Goal: Find specific page/section: Find specific page/section

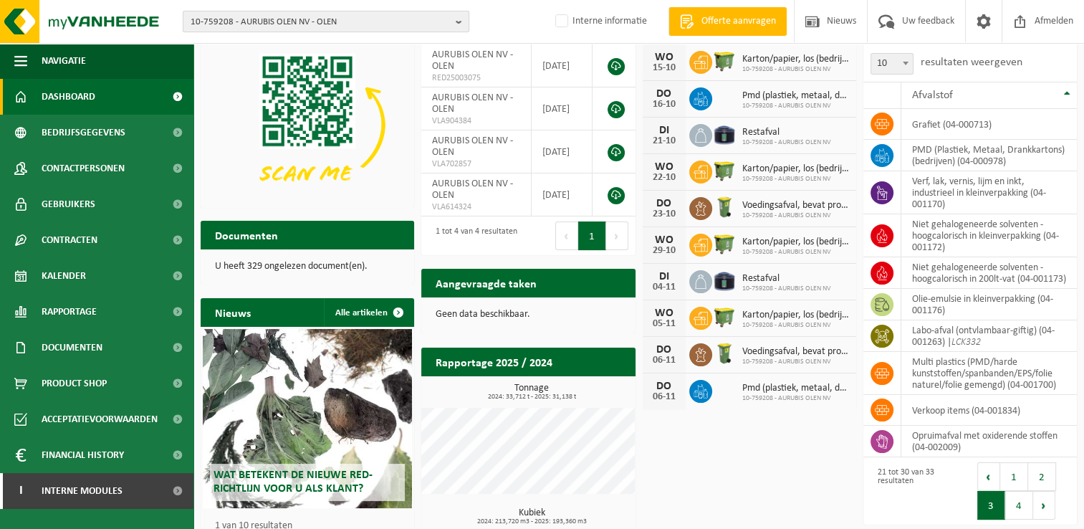
click at [237, 16] on span "10-759208 - AURUBIS OLEN NV - OLEN" at bounding box center [319, 21] width 259 height 21
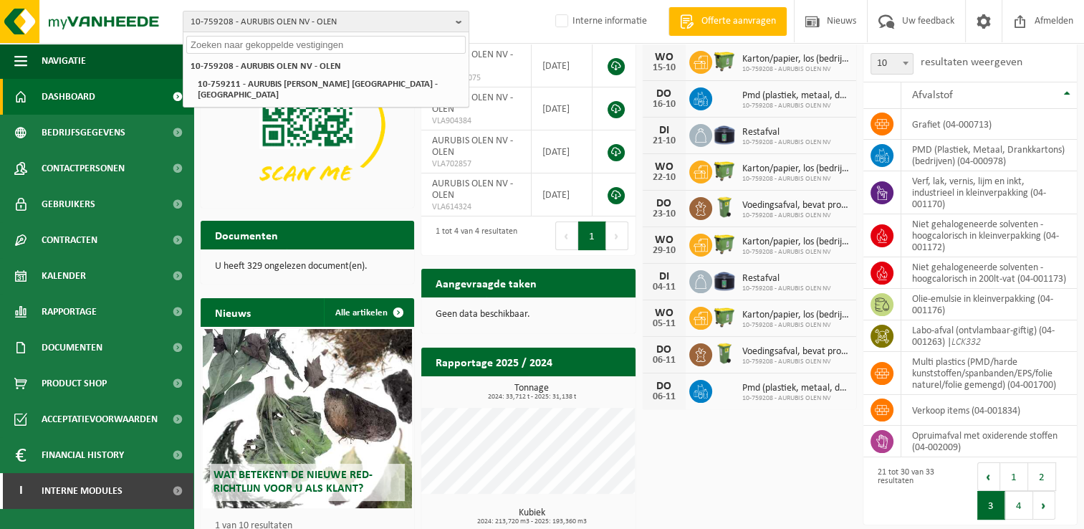
click at [279, 46] on input "text" at bounding box center [325, 45] width 279 height 18
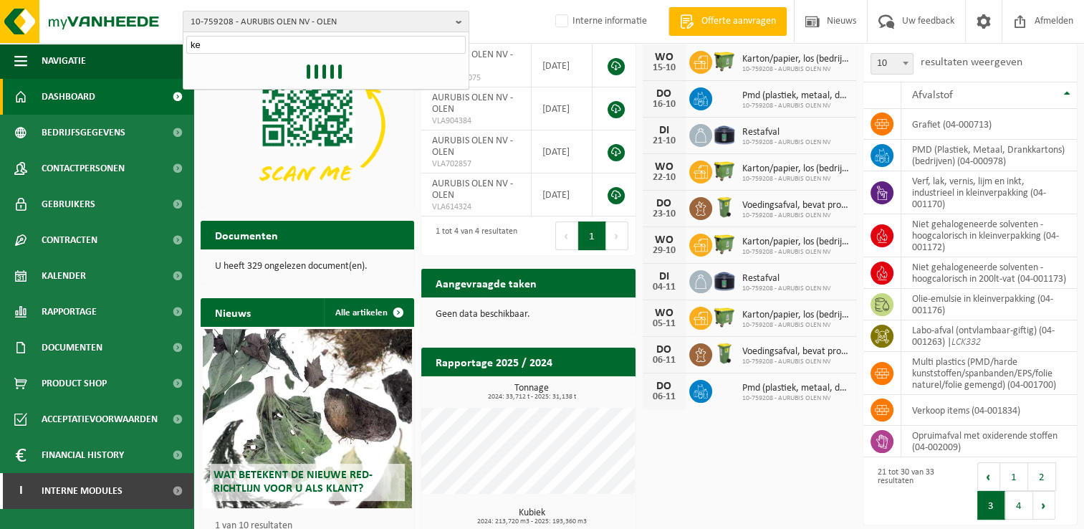
type input "kel"
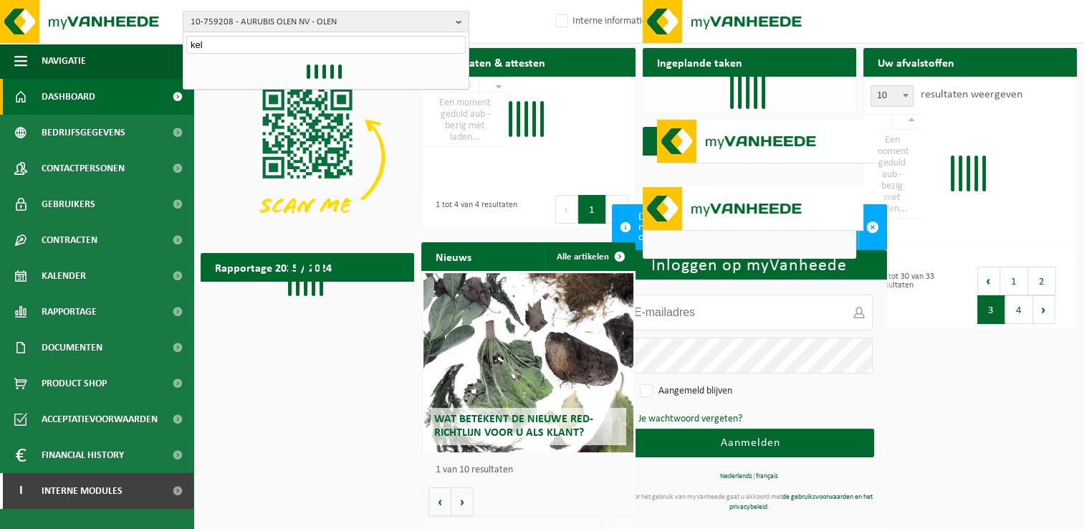
type input "tom.hellemans@vanheede.com"
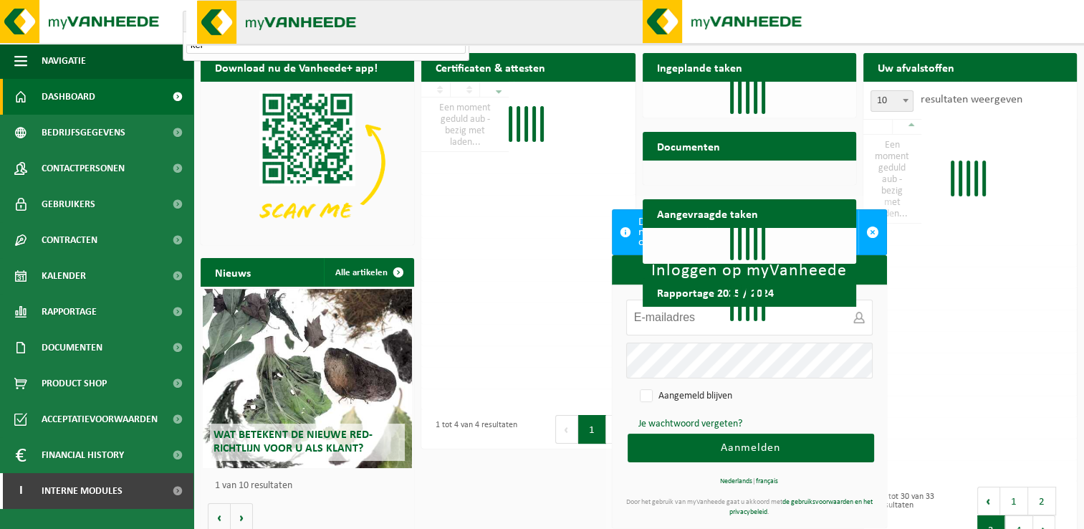
type input "tom.hellemans@vanheede.com"
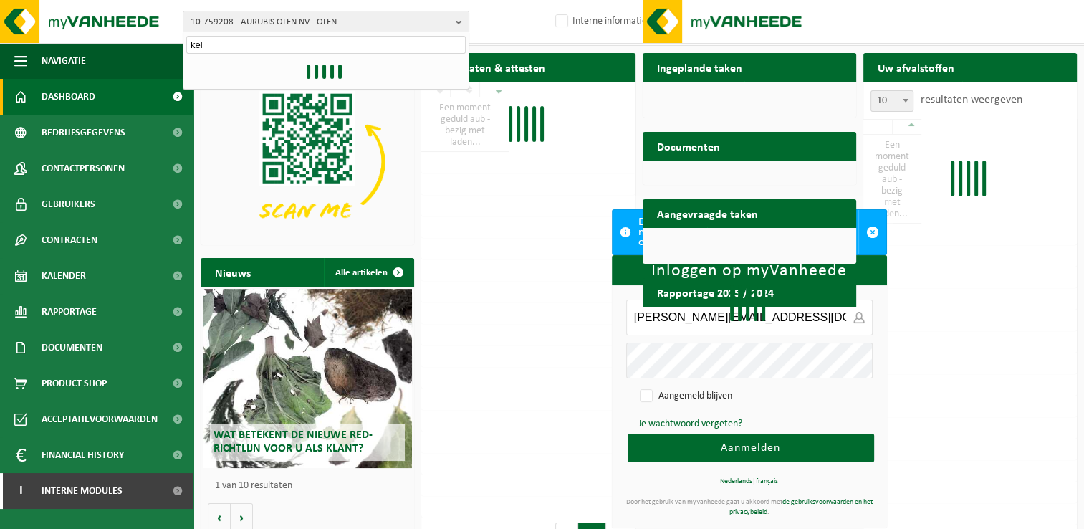
type input "tom.hellemans@vanheede.com"
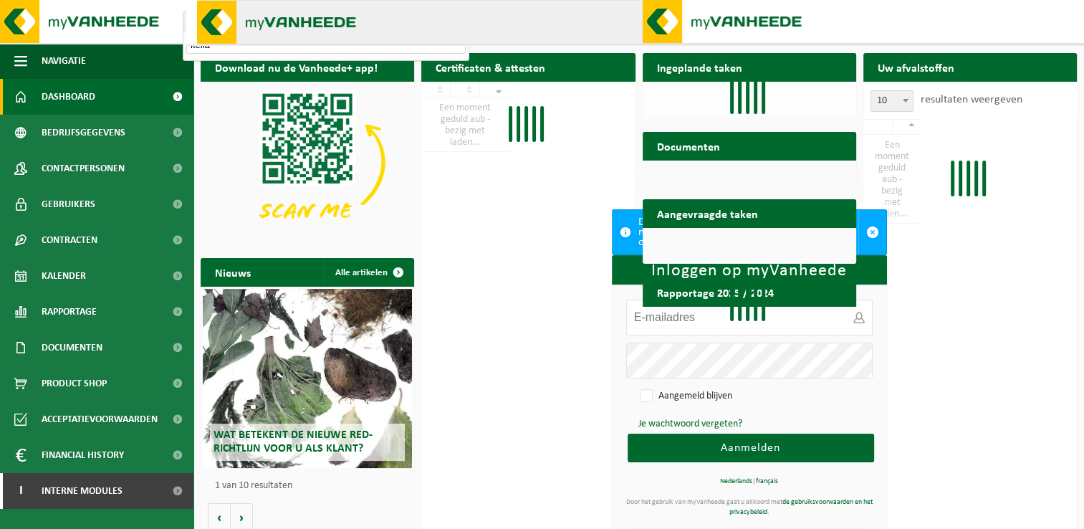
type input "kellan"
type input "tom.hellemans@vanheede.com"
type input "kellano"
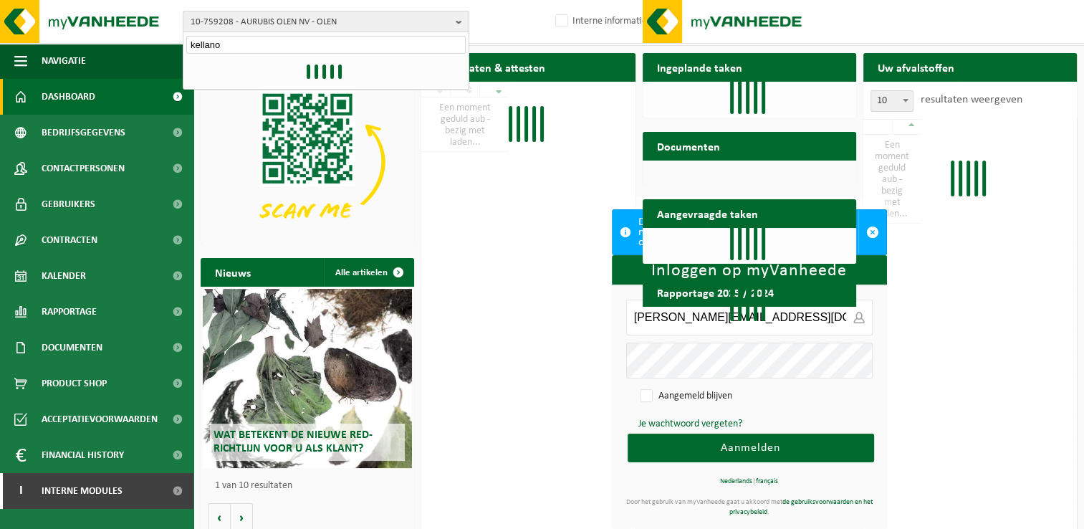
type input "tom.hellemans@vanheede.com"
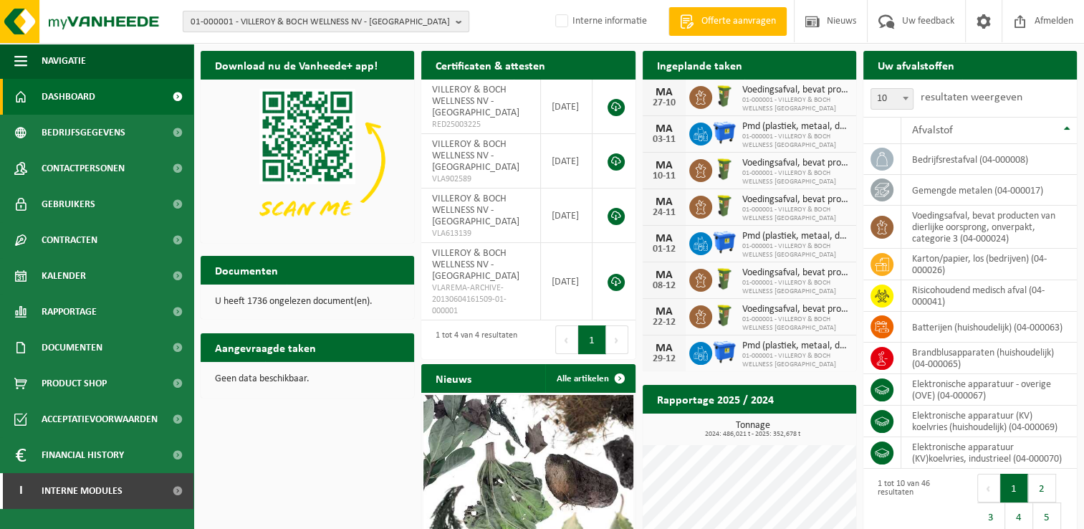
click at [263, 17] on span "01-000001 - VILLEROY & BOCH WELLNESS NV - ROESELARE" at bounding box center [319, 21] width 259 height 21
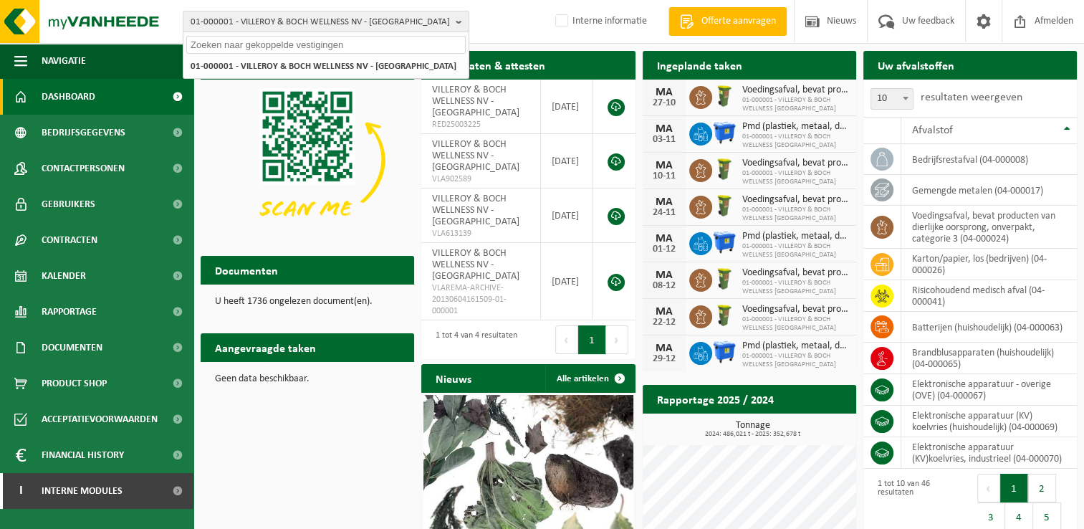
click at [256, 42] on input "text" at bounding box center [325, 45] width 279 height 18
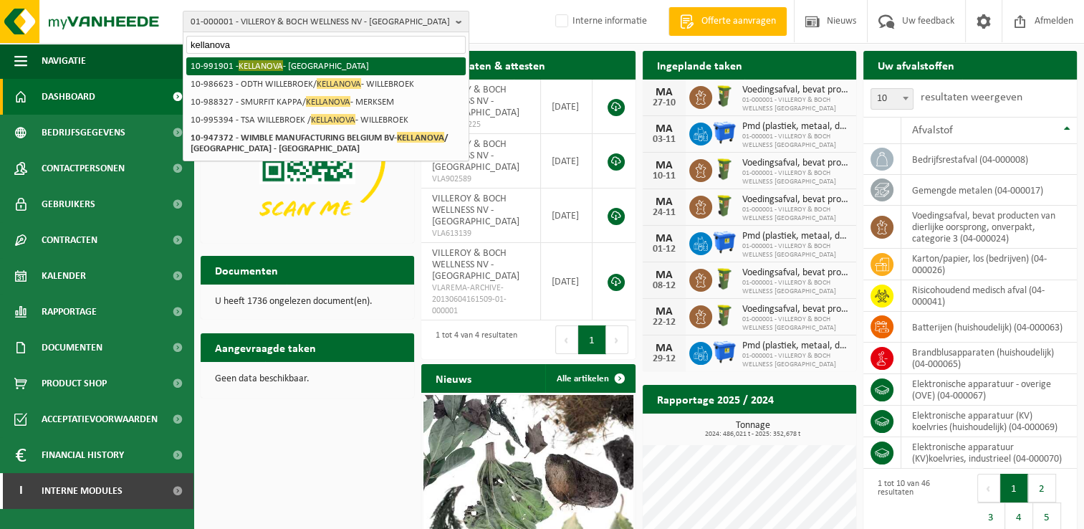
type input "kellanova"
click at [315, 64] on li "10-991901 - KELLANOVA - MECHELEN" at bounding box center [325, 66] width 279 height 18
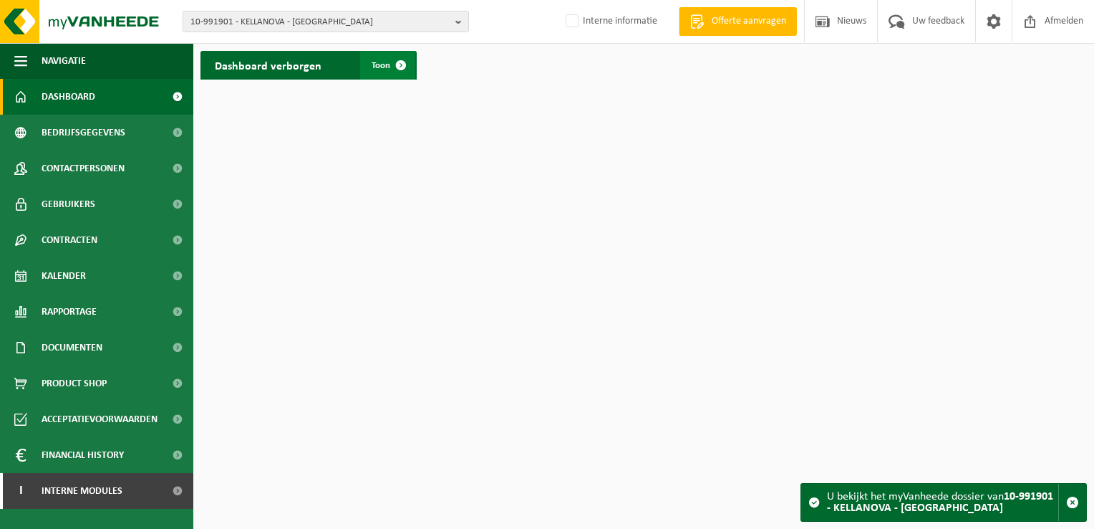
click at [378, 64] on span "Toon" at bounding box center [381, 65] width 19 height 9
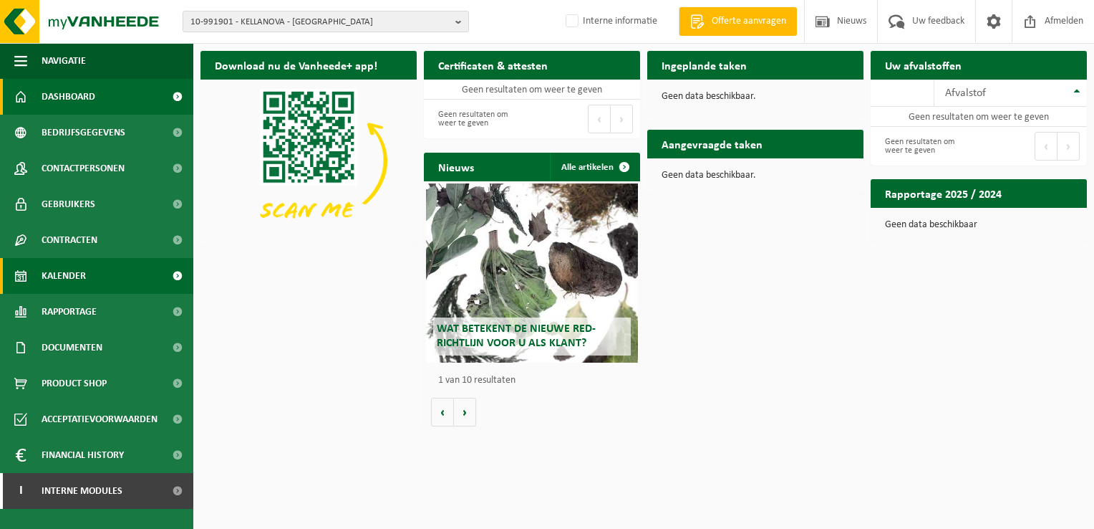
click at [66, 281] on span "Kalender" at bounding box center [64, 276] width 44 height 36
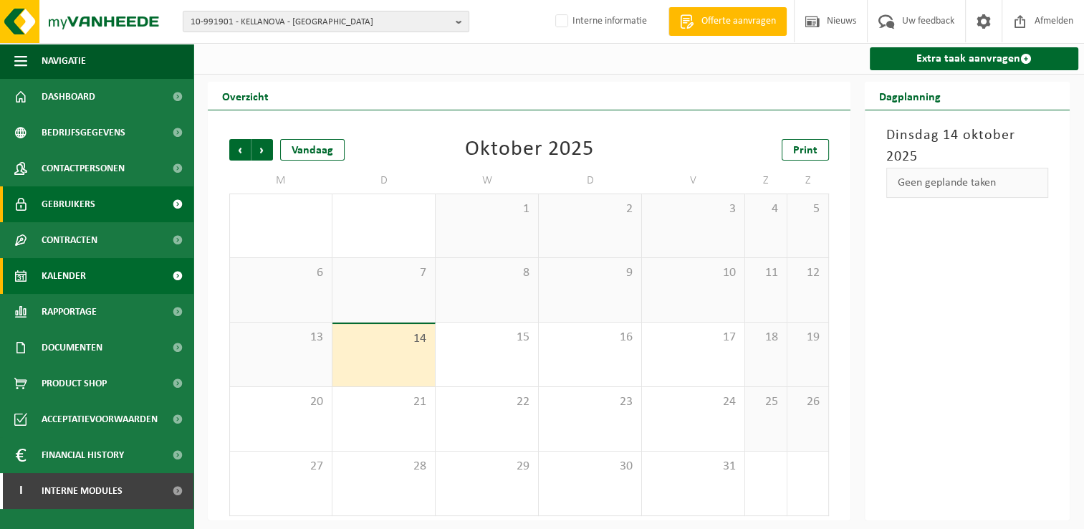
scroll to position [2, 0]
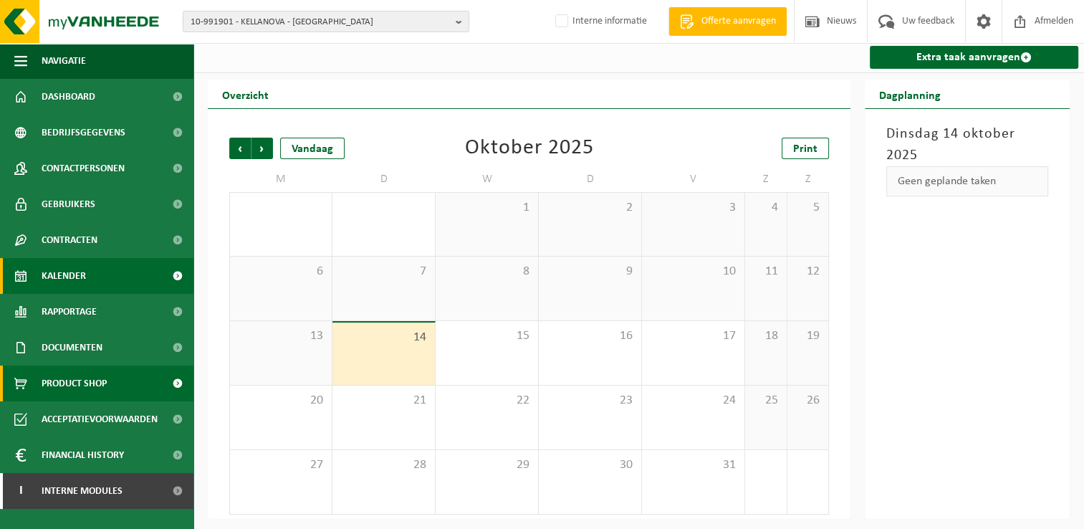
click at [78, 392] on span "Product Shop" at bounding box center [74, 383] width 65 height 36
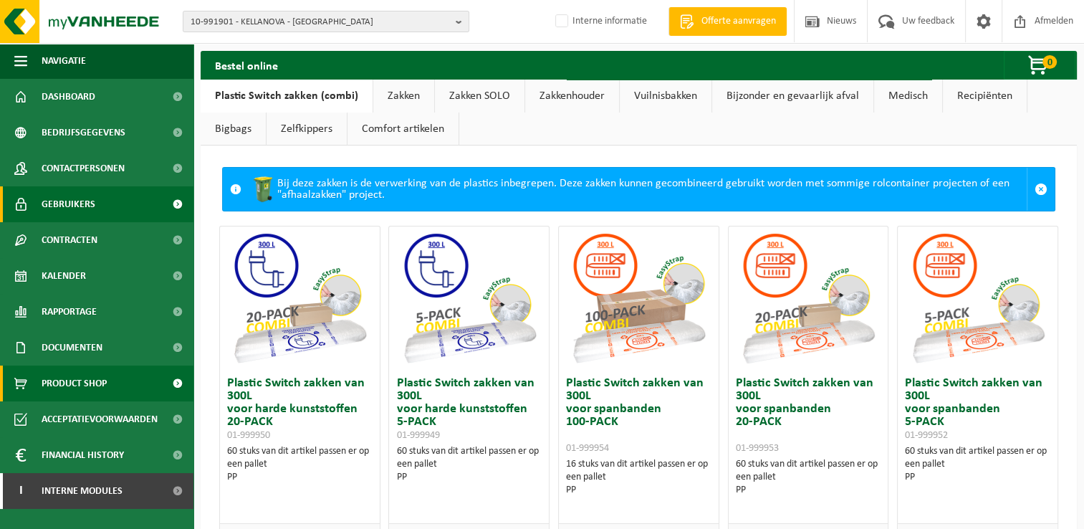
click at [53, 199] on span "Gebruikers" at bounding box center [69, 204] width 54 height 36
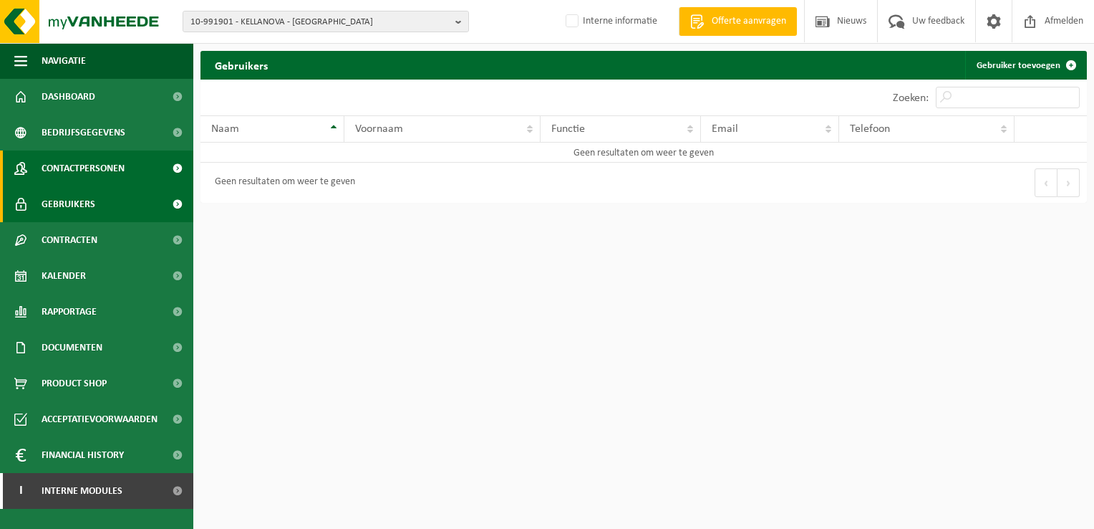
click at [69, 164] on span "Contactpersonen" at bounding box center [83, 168] width 83 height 36
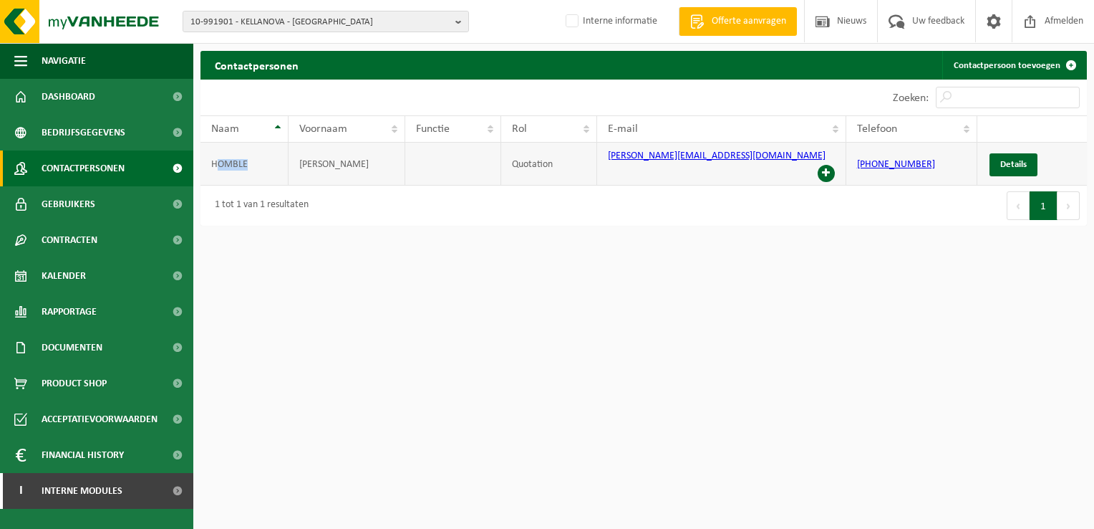
drag, startPoint x: 261, startPoint y: 157, endPoint x: 211, endPoint y: 157, distance: 50.8
click at [211, 157] on td "HOMBLE" at bounding box center [245, 164] width 88 height 43
click at [427, 314] on html "10-991901 - KELLANOVA - MECHELEN 10-991901 - KELLANOVA - MECHELEN Interne infor…" at bounding box center [547, 264] width 1094 height 529
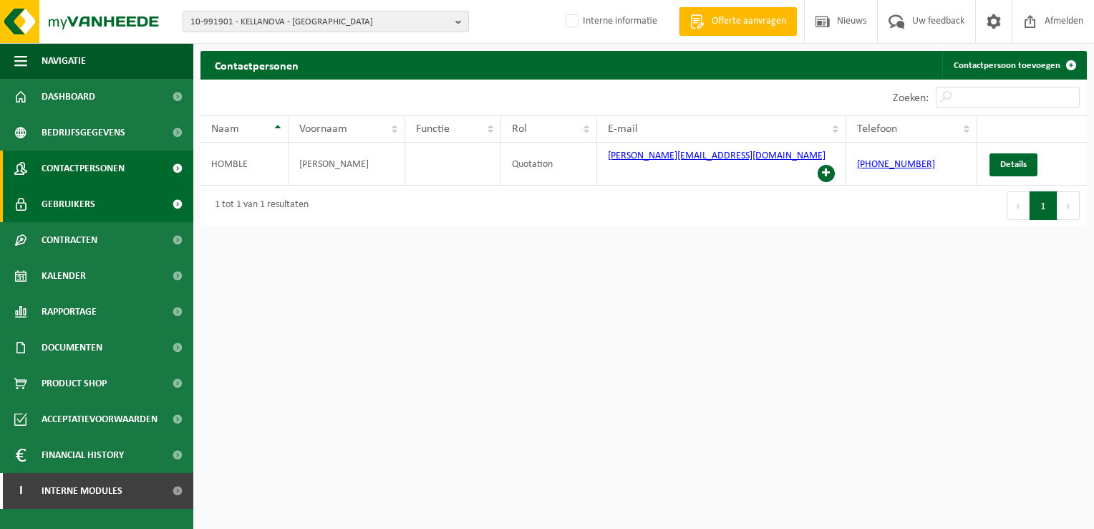
click at [74, 206] on span "Gebruikers" at bounding box center [69, 204] width 54 height 36
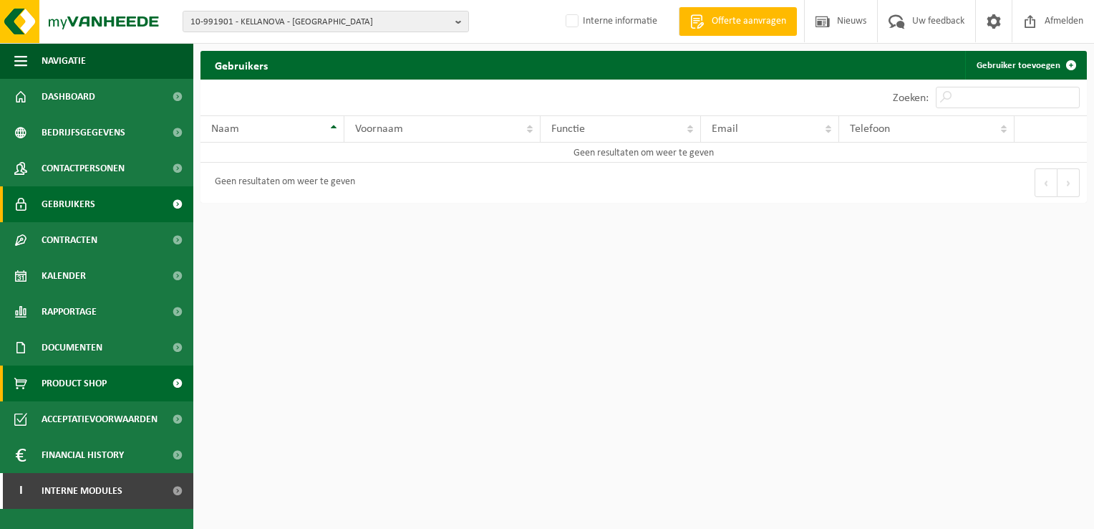
click at [70, 381] on span "Product Shop" at bounding box center [74, 383] width 65 height 36
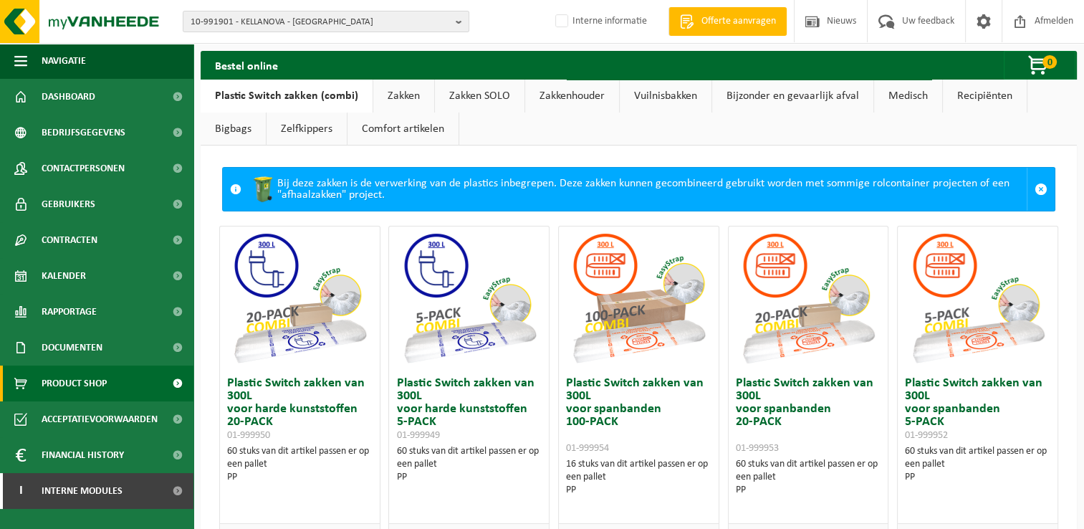
click at [822, 93] on link "Bijzonder en gevaarlijk afval" at bounding box center [792, 95] width 161 height 33
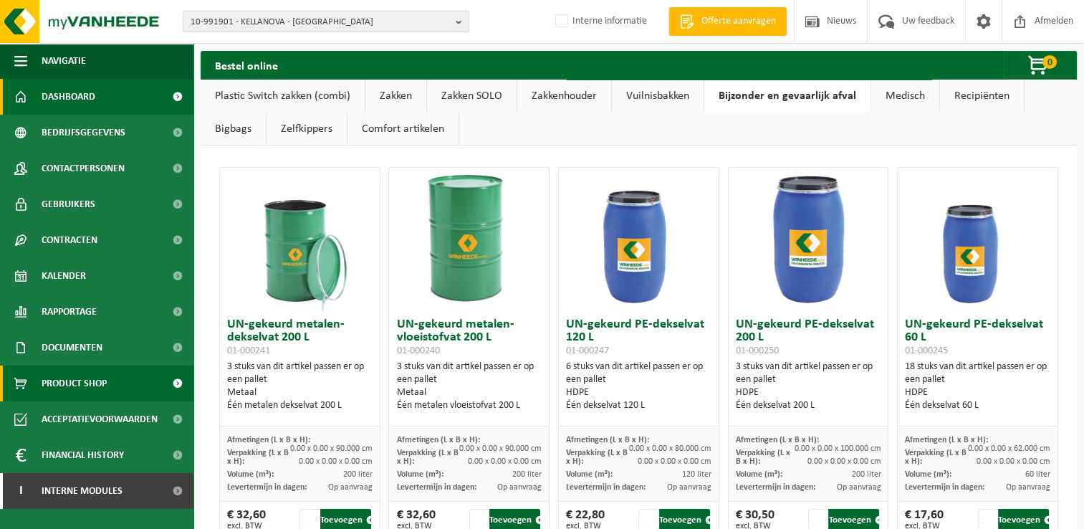
click at [74, 94] on span "Dashboard" at bounding box center [69, 97] width 54 height 36
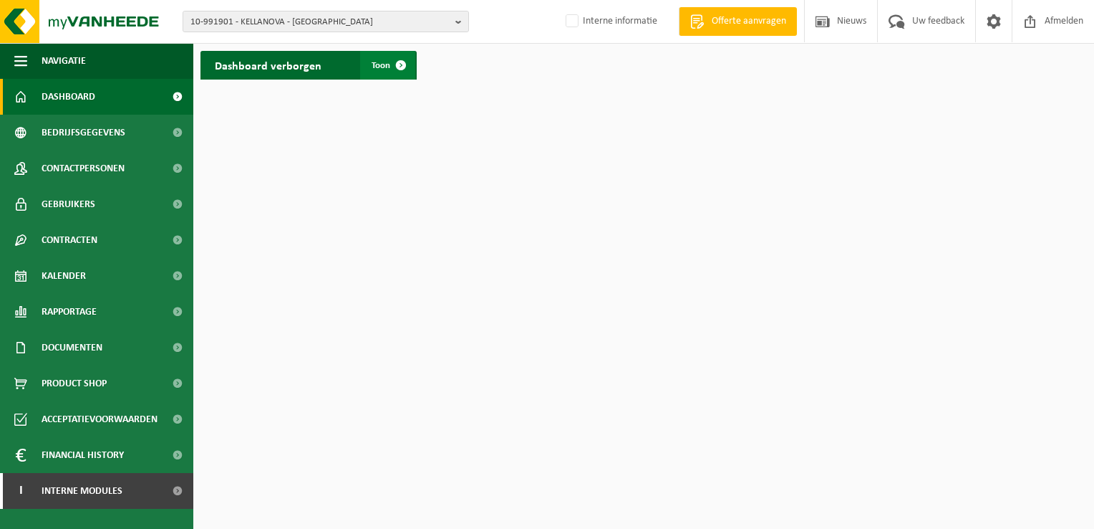
click at [374, 57] on link "Toon" at bounding box center [387, 65] width 55 height 29
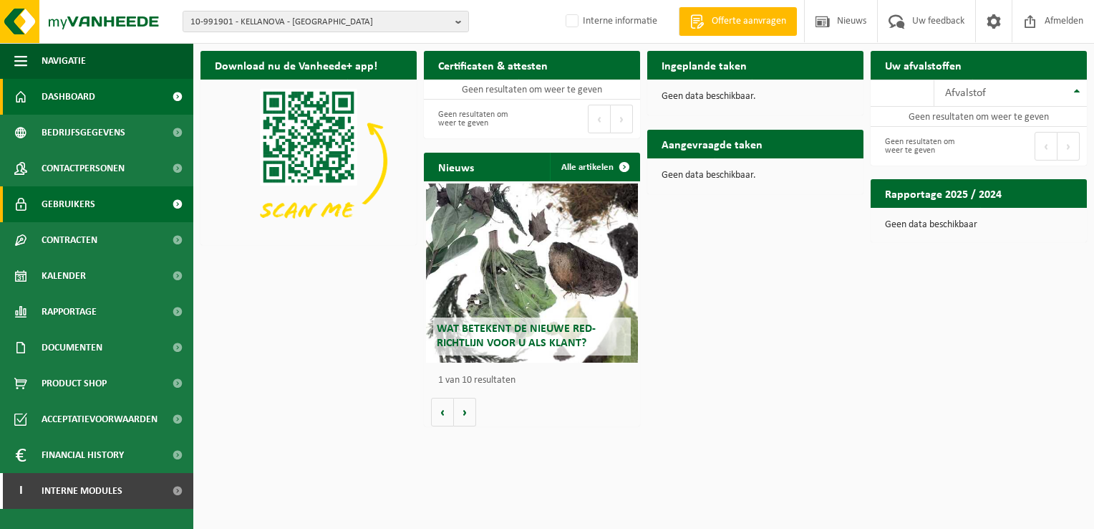
click at [57, 198] on span "Gebruikers" at bounding box center [69, 204] width 54 height 36
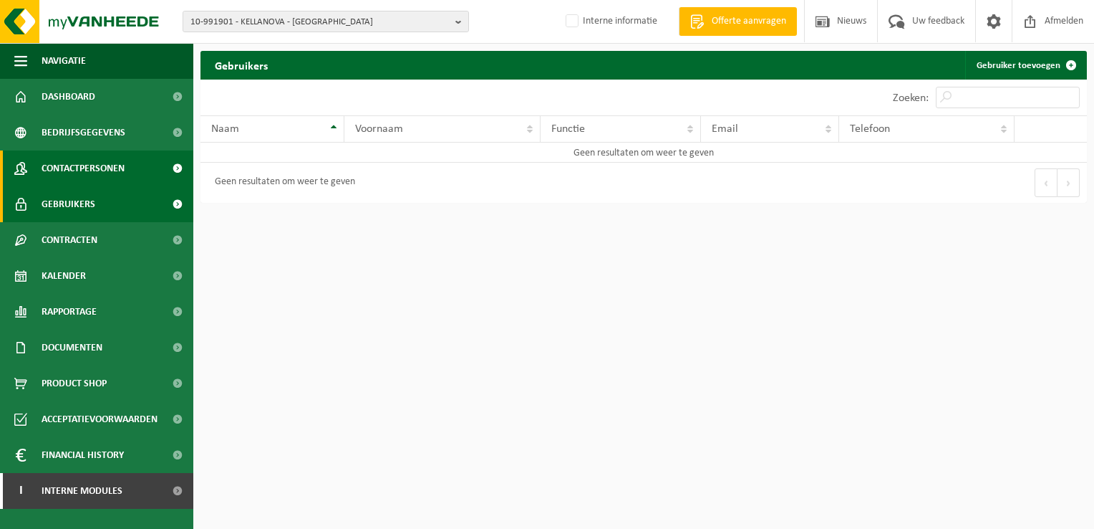
click at [96, 174] on span "Contactpersonen" at bounding box center [83, 168] width 83 height 36
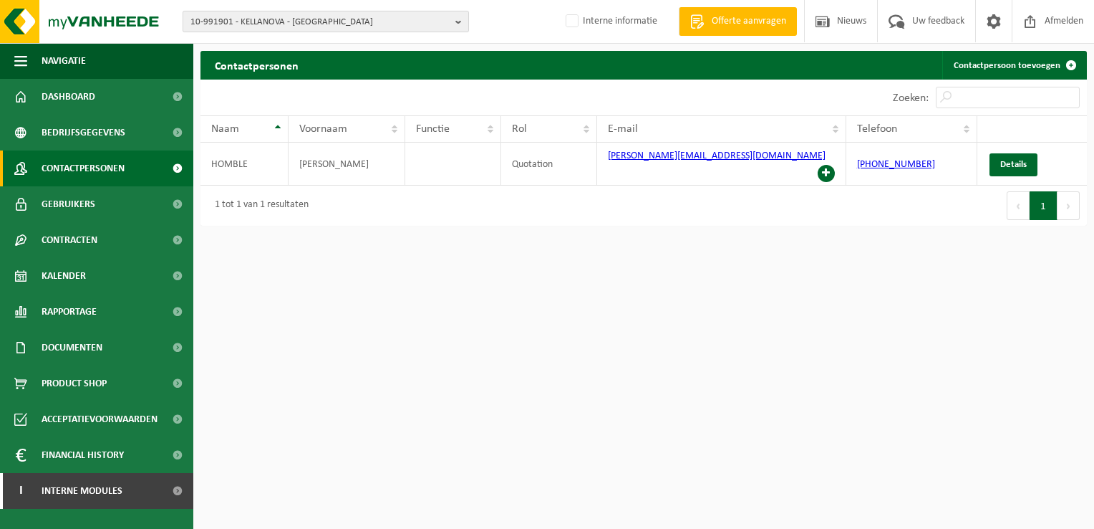
click at [341, 25] on span "10-991901 - KELLANOVA - [GEOGRAPHIC_DATA]" at bounding box center [319, 21] width 259 height 21
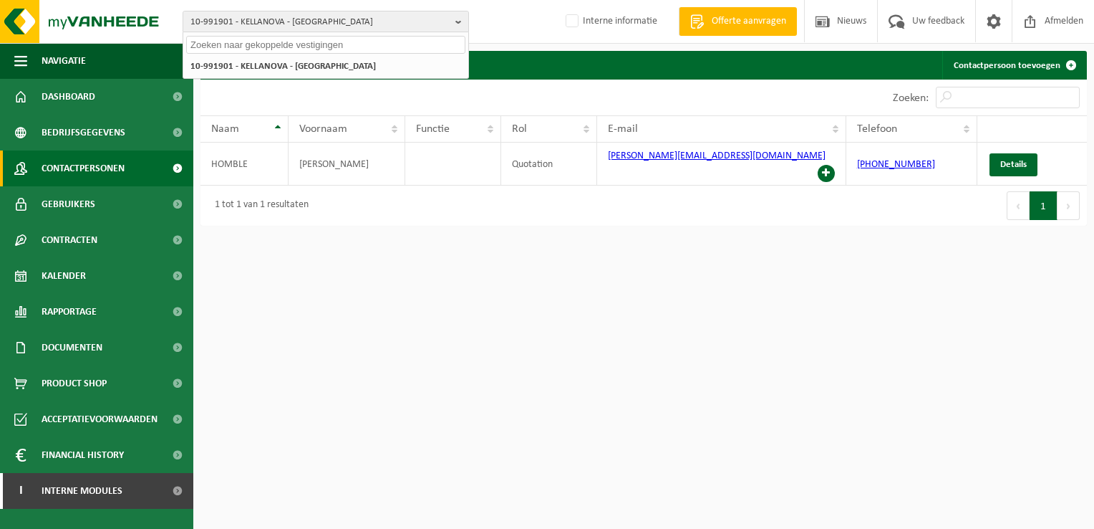
click at [315, 48] on input "text" at bounding box center [325, 45] width 279 height 18
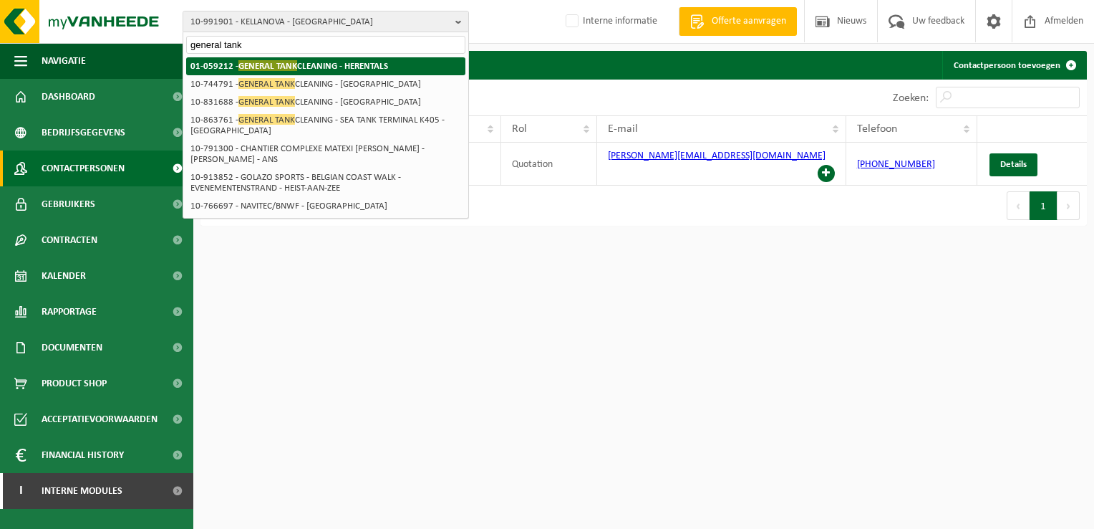
type input "general tank"
click at [344, 64] on strong "01-059212 - GENERAL TANK CLEANING - HERENTALS" at bounding box center [289, 65] width 198 height 11
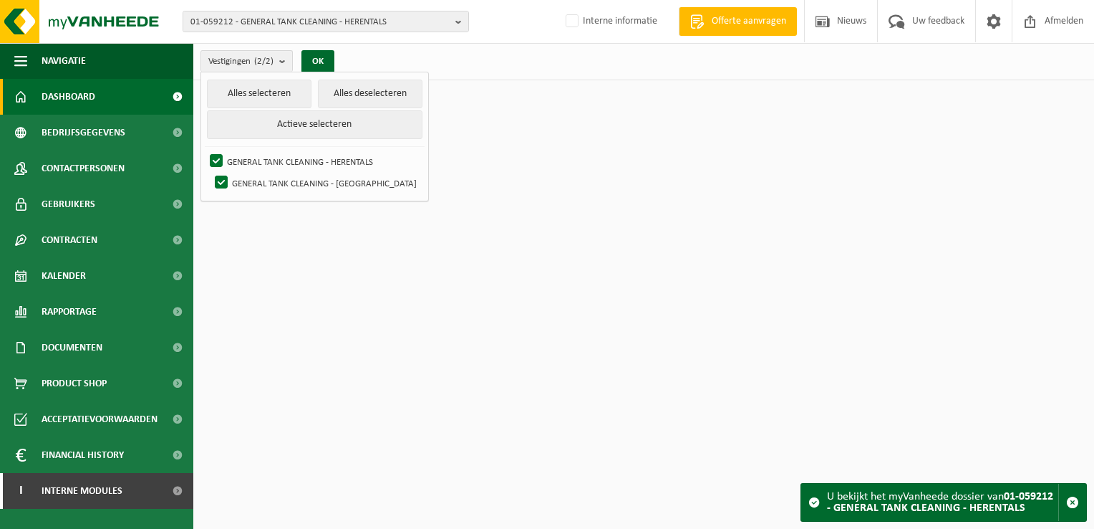
click at [507, 185] on html "01-059212 - GENERAL TANK CLEANING - HERENTALS 10-823469 - GROEP VICTOR PEETERS …" at bounding box center [547, 264] width 1094 height 529
click at [349, 259] on html "01-059212 - GENERAL TANK CLEANING - HERENTALS 10-823469 - GROEP VICTOR PEETERS …" at bounding box center [547, 264] width 1094 height 529
